Goal: Register for event/course

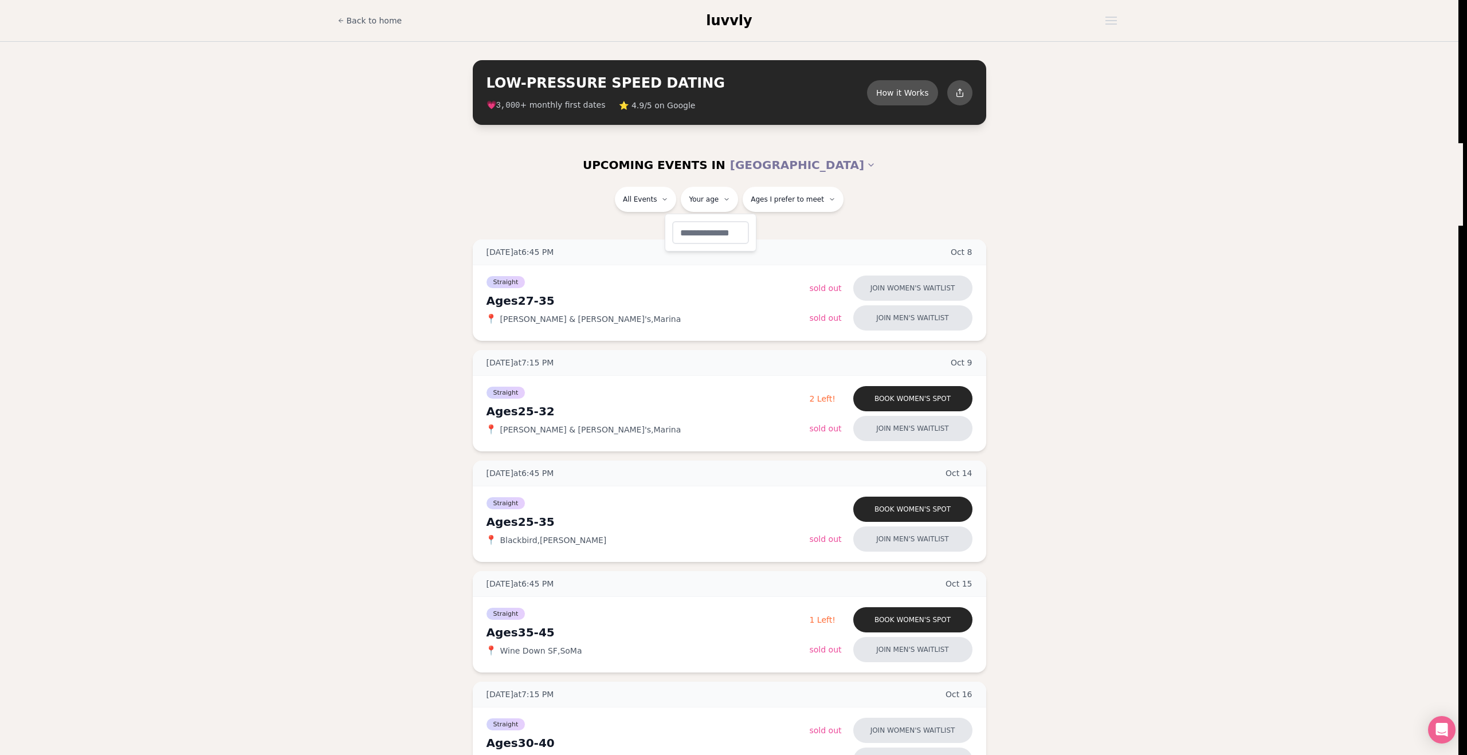
type input "**"
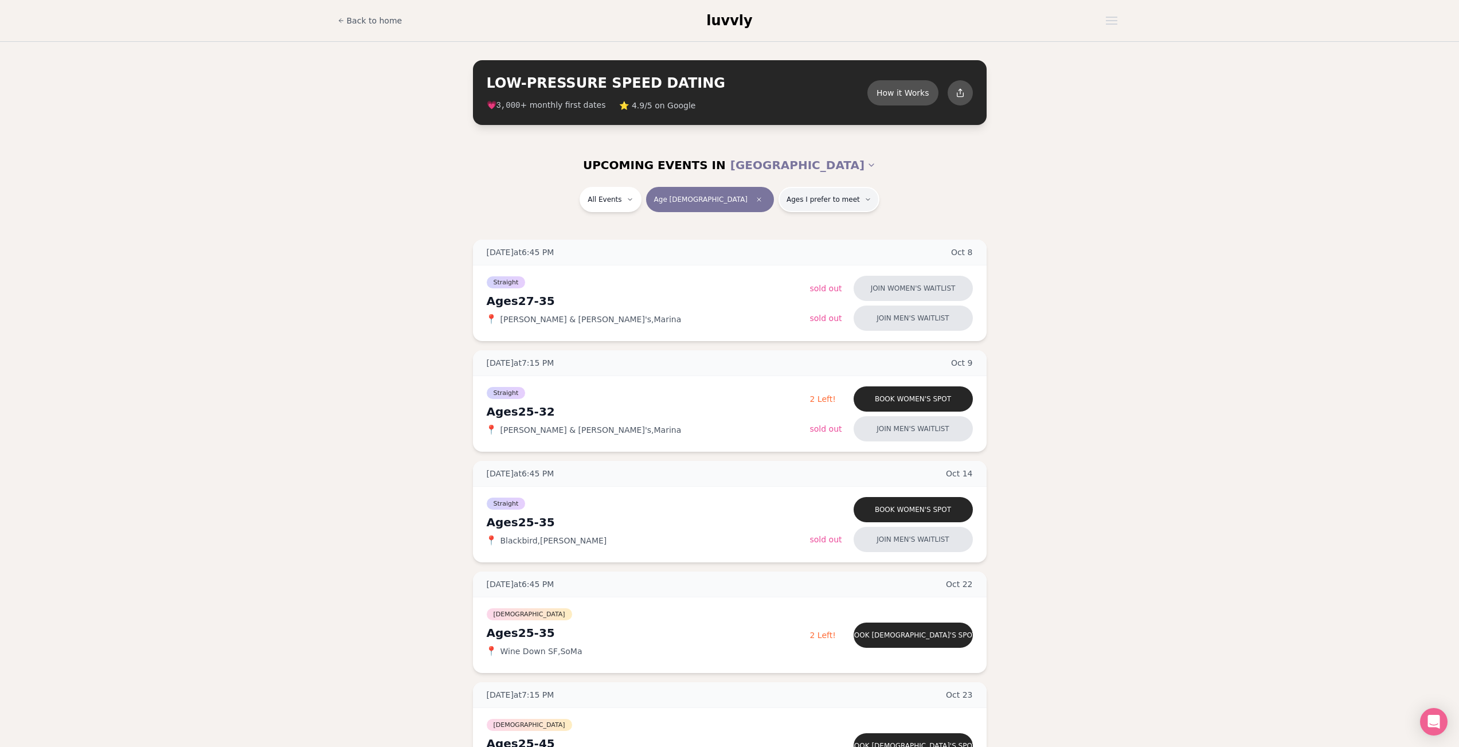
click at [781, 205] on button "Ages I prefer to meet" at bounding box center [828, 199] width 101 height 25
click at [1067, 252] on div "[DATE] at 6:45 PM [DATE] Ages [DEMOGRAPHIC_DATA] Straight 📍 [PERSON_NAME] & [PE…" at bounding box center [729, 733] width 1422 height 986
click at [1056, 237] on section "UPCOMING EVENTS IN [GEOGRAPHIC_DATA] All Events Age [DEMOGRAPHIC_DATA] Ages I p…" at bounding box center [729, 700] width 1459 height 1115
click at [526, 305] on div "Ages [DEMOGRAPHIC_DATA]" at bounding box center [648, 301] width 323 height 16
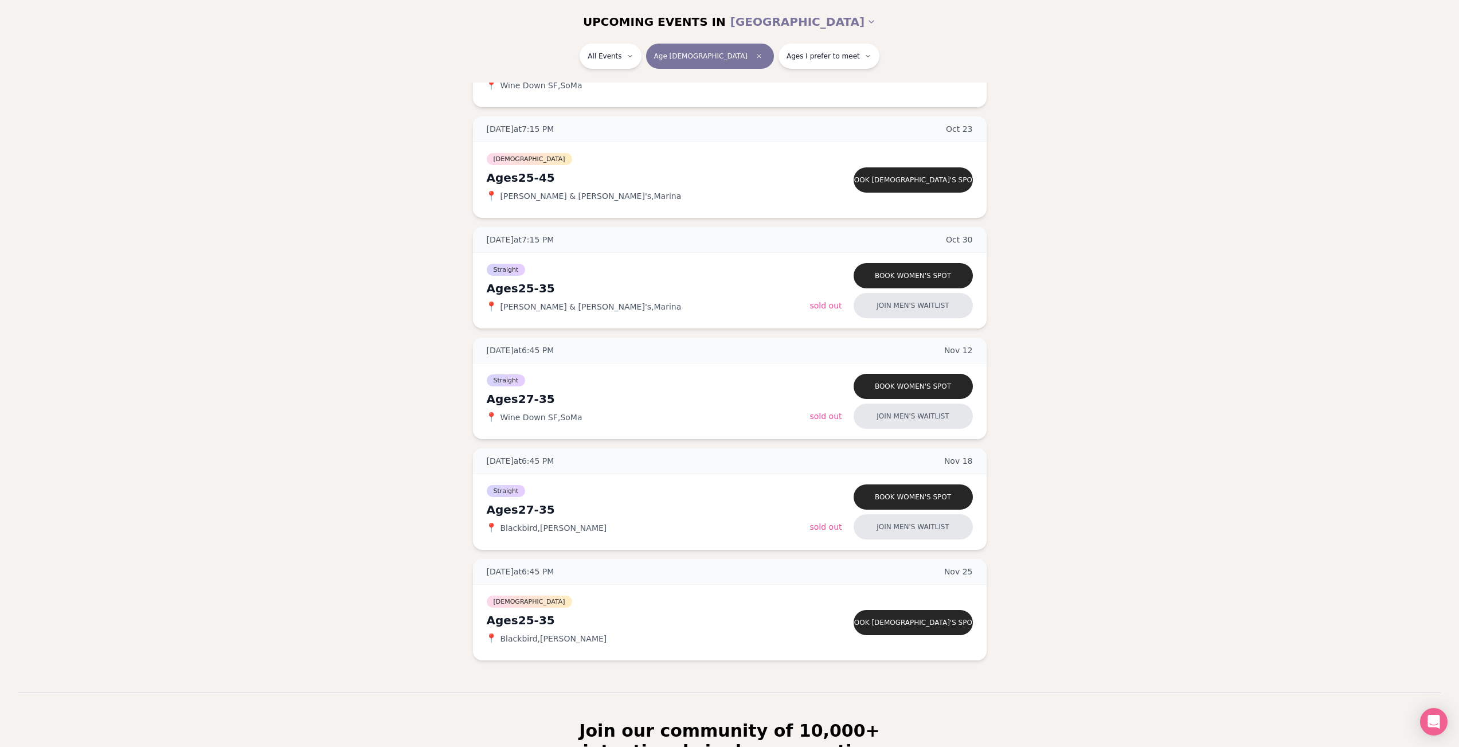
scroll to position [777, 0]
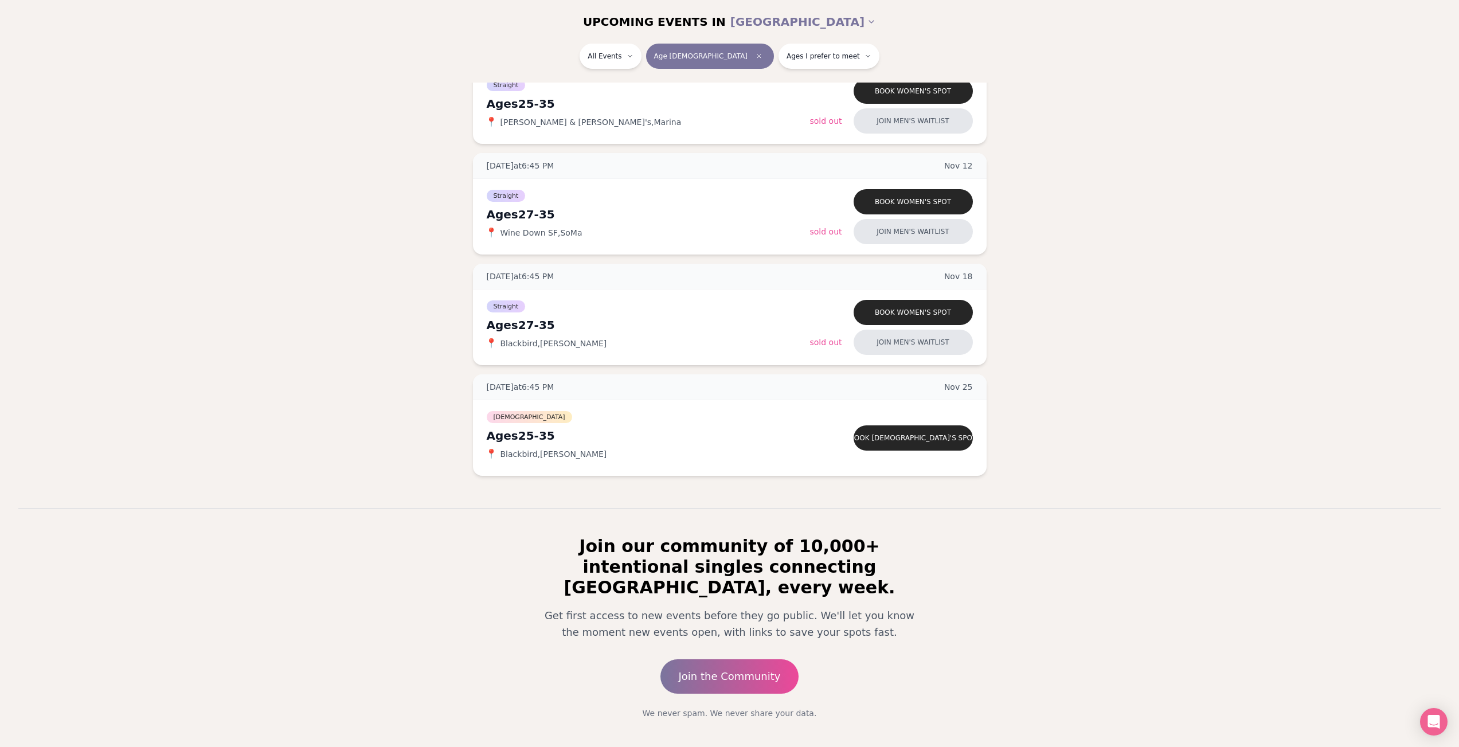
scroll to position [734, 0]
